Goal: Find specific page/section: Find specific page/section

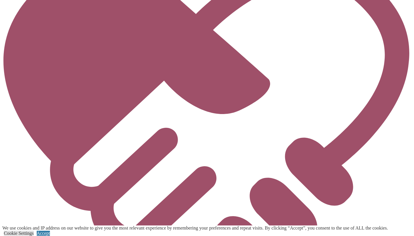
scroll to position [2239, 0]
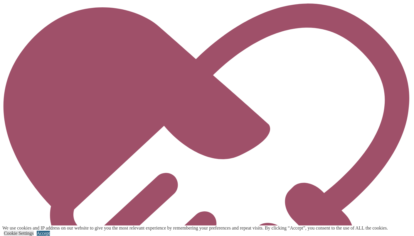
click at [50, 231] on link "Accept" at bounding box center [43, 233] width 13 height 5
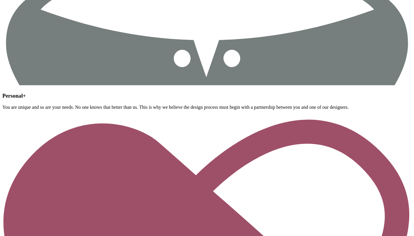
scroll to position [2123, 0]
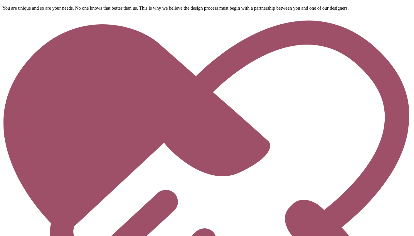
scroll to position [2130, 0]
